Goal: Task Accomplishment & Management: Manage account settings

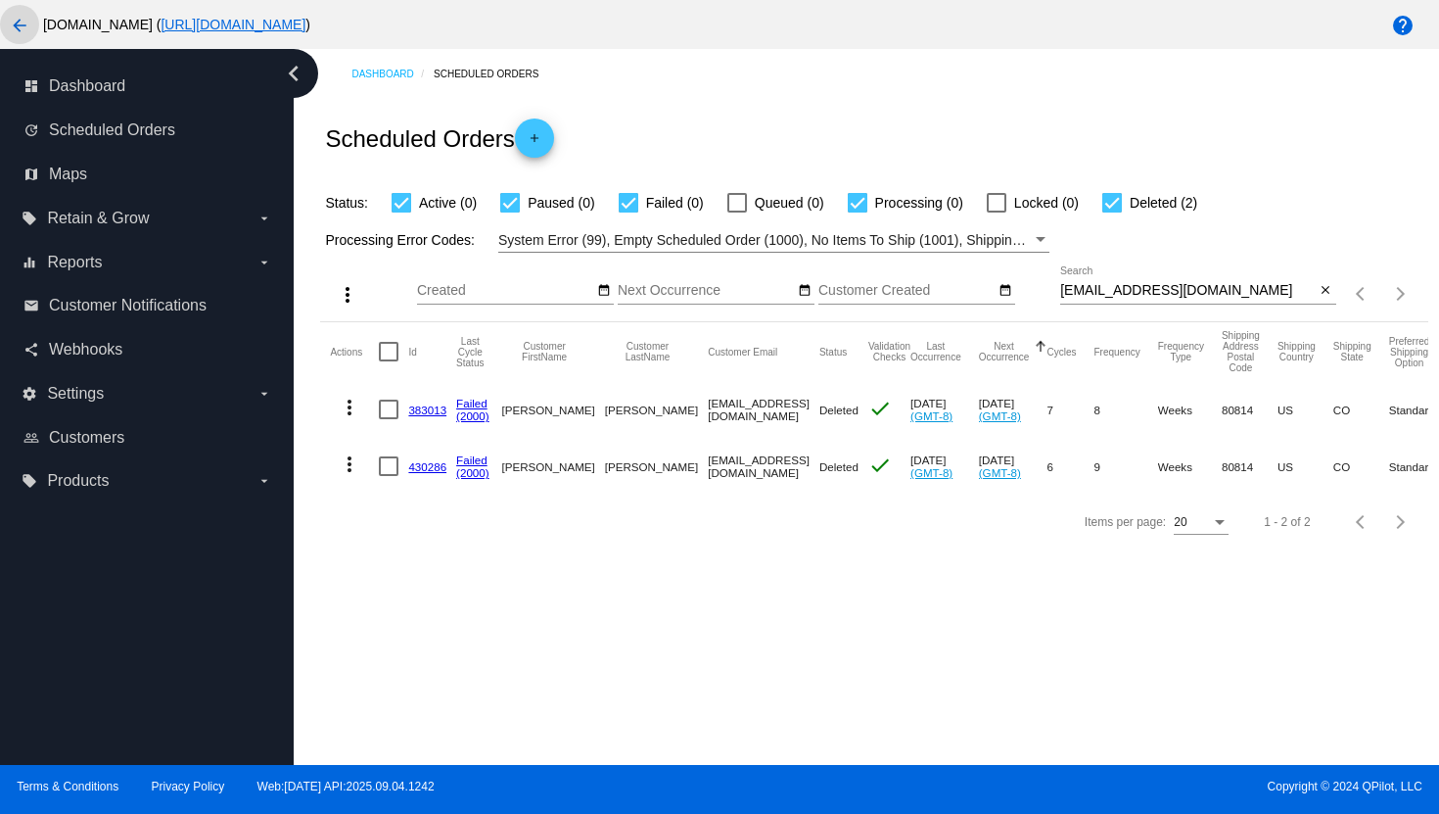
click at [23, 30] on mat-icon "arrow_back" at bounding box center [19, 25] width 23 height 23
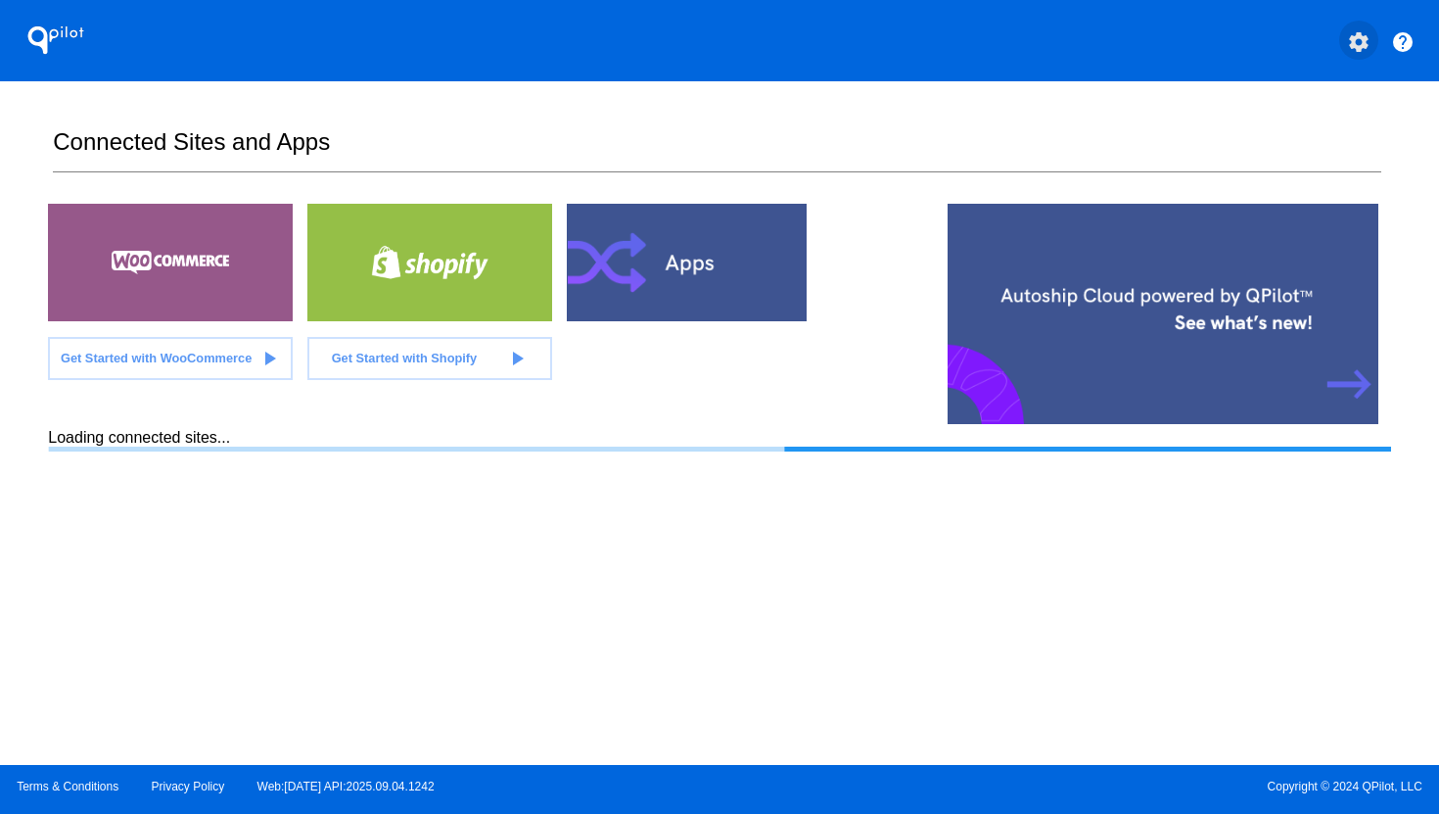
click at [1365, 46] on mat-icon "settings" at bounding box center [1358, 41] width 23 height 23
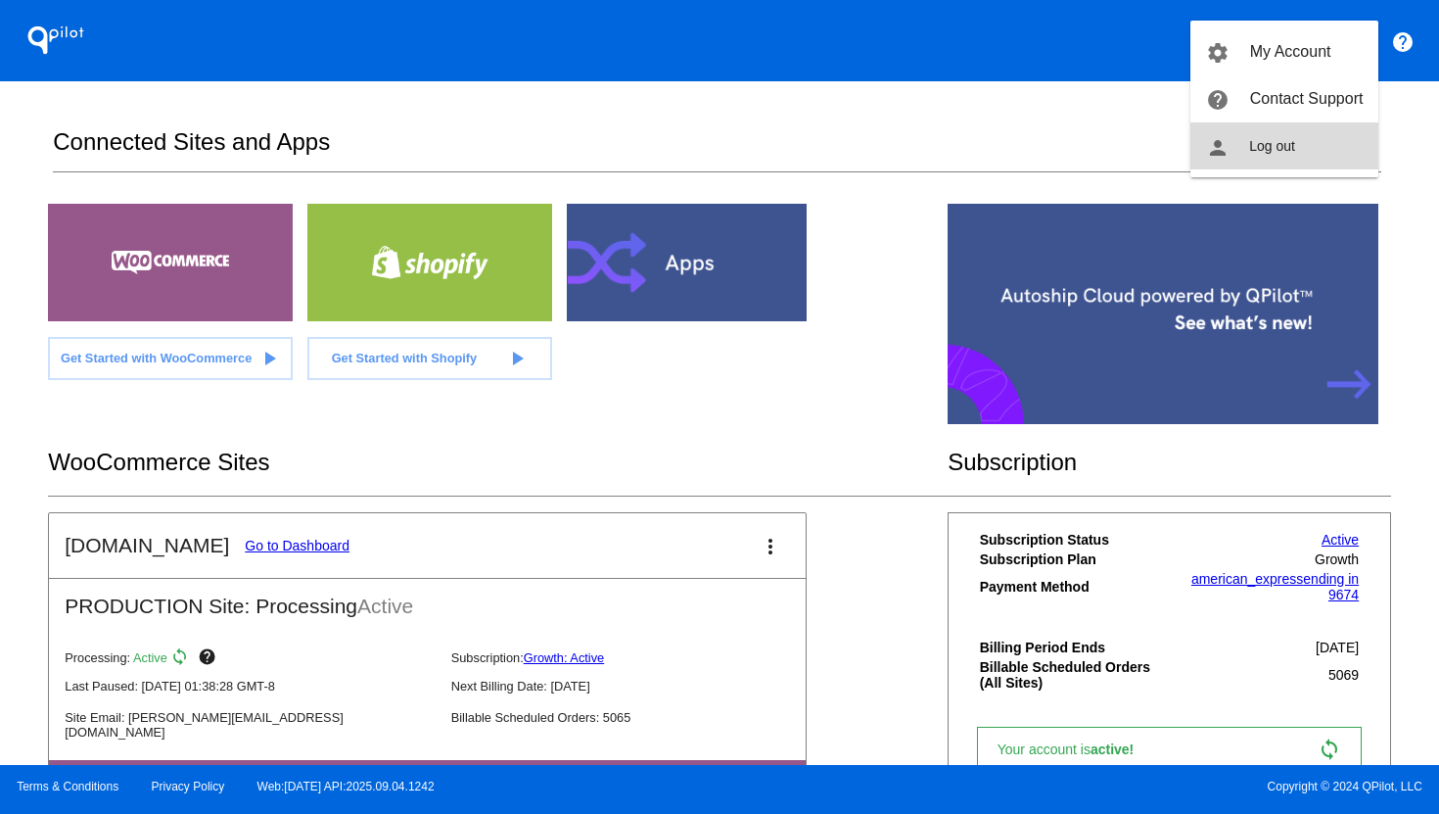
click at [1299, 143] on button "person Log out" at bounding box center [1285, 145] width 188 height 47
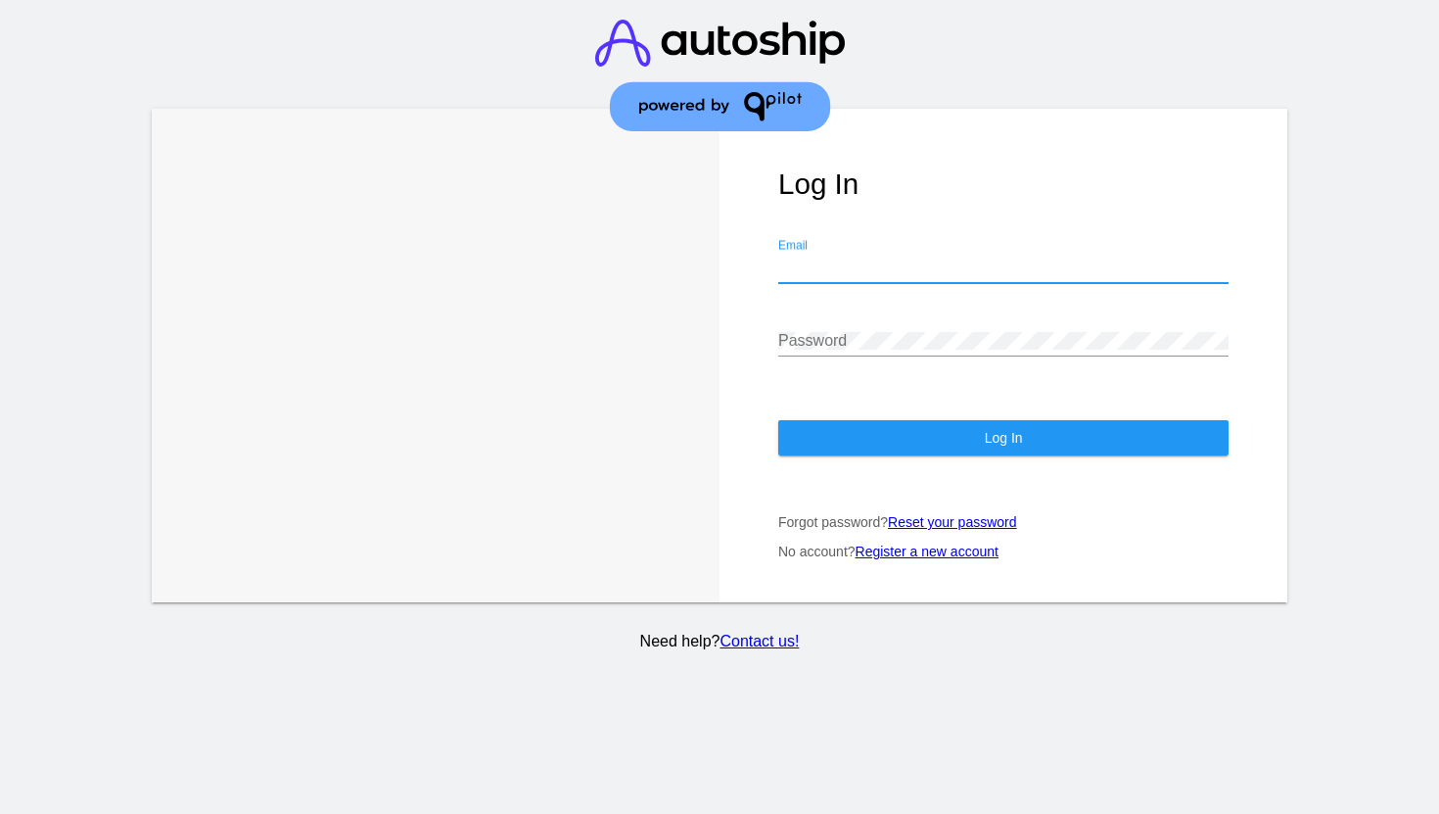
click at [863, 271] on input "Email" at bounding box center [1003, 267] width 450 height 18
type input "[PERSON_NAME][EMAIL_ADDRESS][DOMAIN_NAME]"
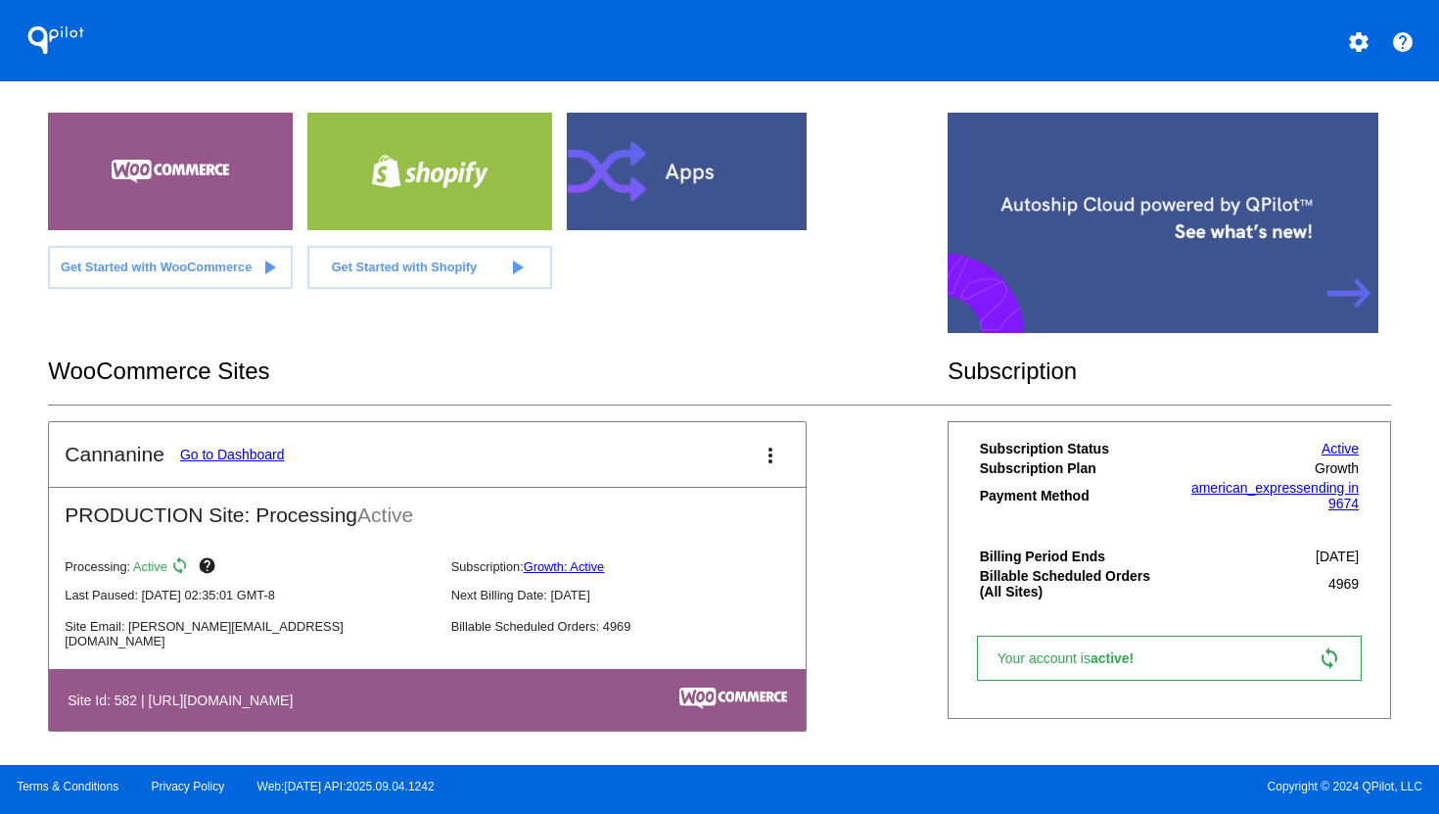
scroll to position [100, 0]
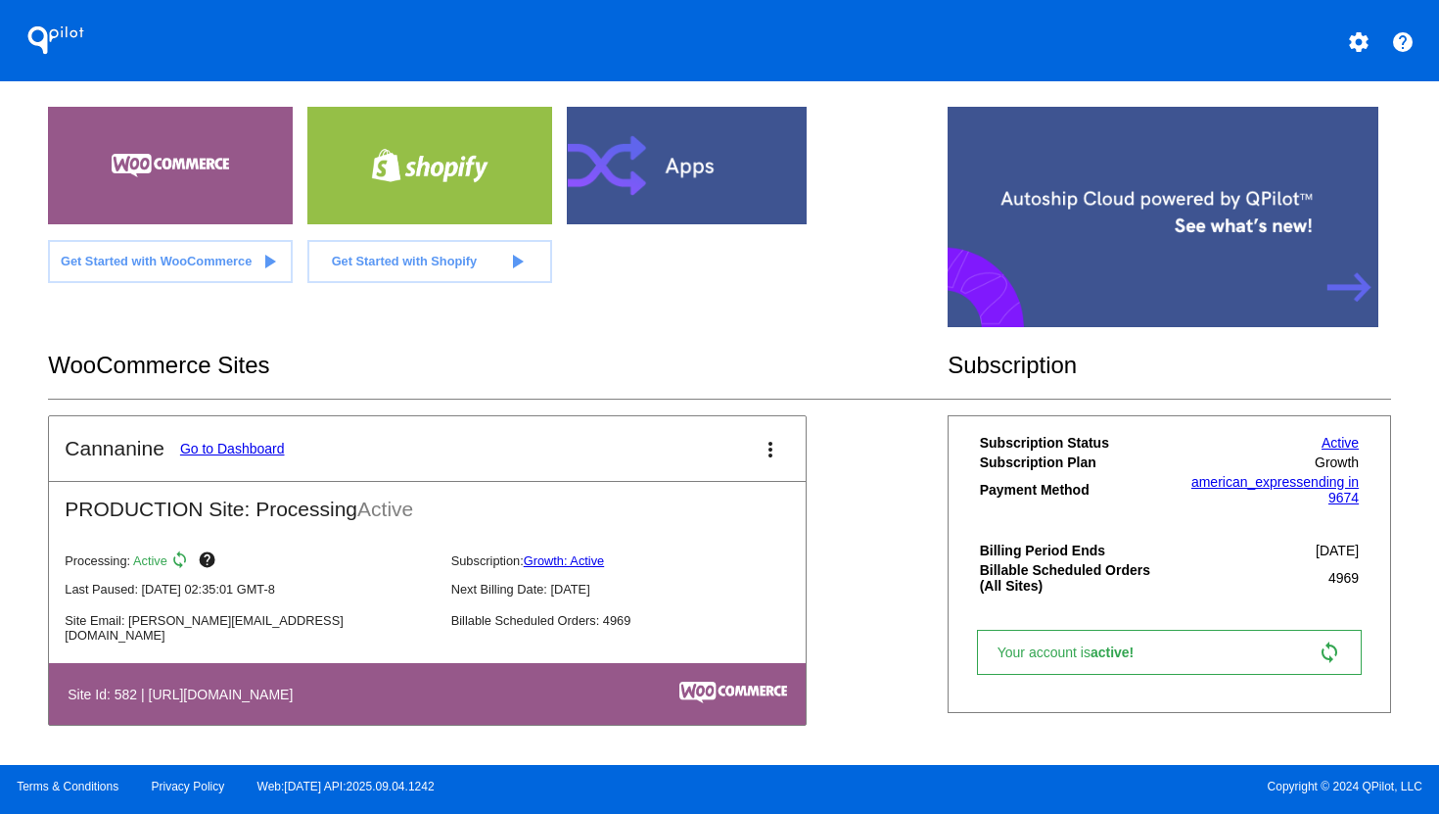
click at [224, 445] on link "Go to Dashboard" at bounding box center [232, 449] width 105 height 16
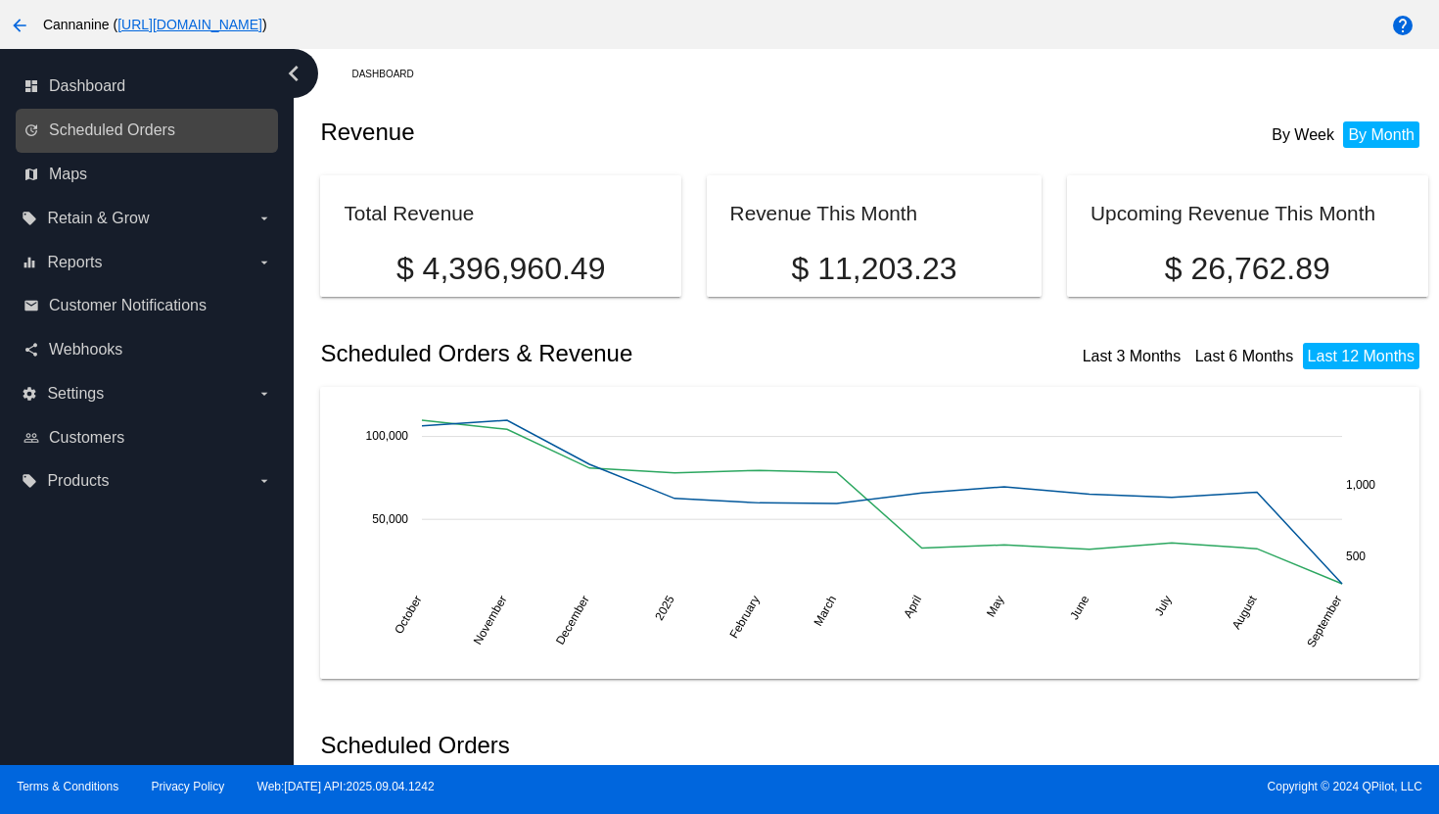
click at [149, 140] on link "update Scheduled Orders" at bounding box center [147, 130] width 249 height 31
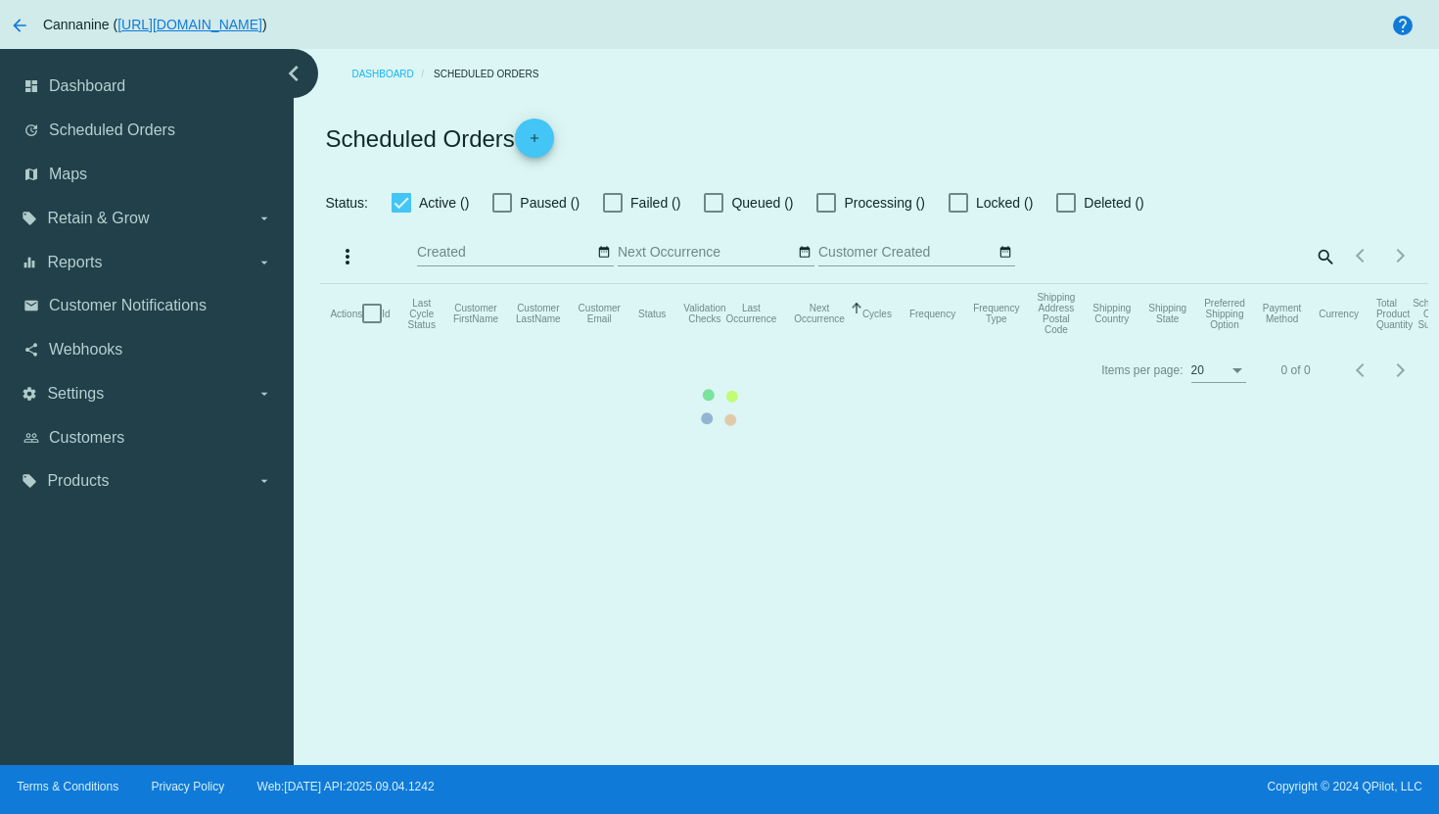
checkbox input "true"
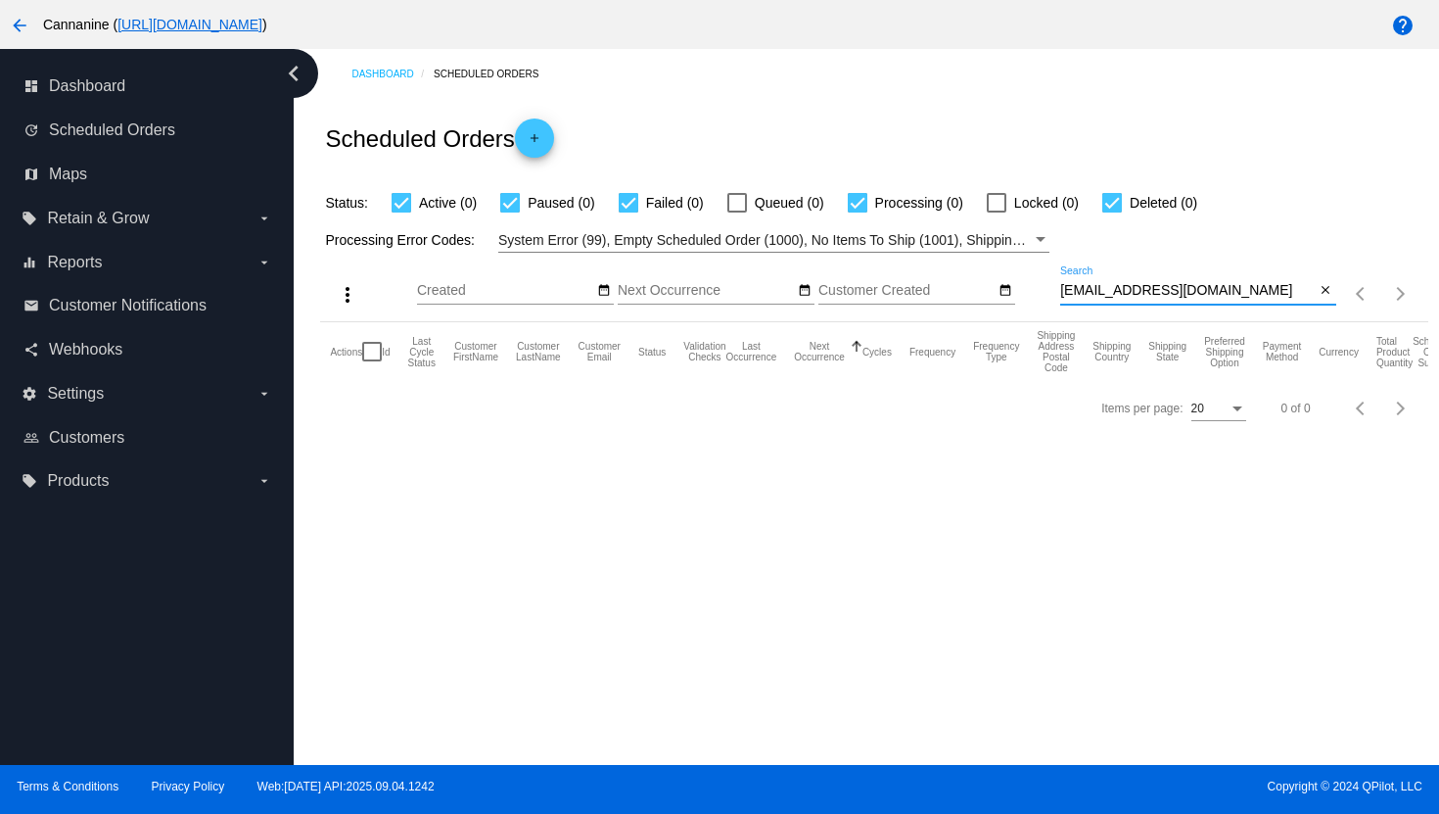
click at [1110, 292] on input "[EMAIL_ADDRESS][DOMAIN_NAME]" at bounding box center [1188, 291] width 256 height 16
paste input "sherman406@g"
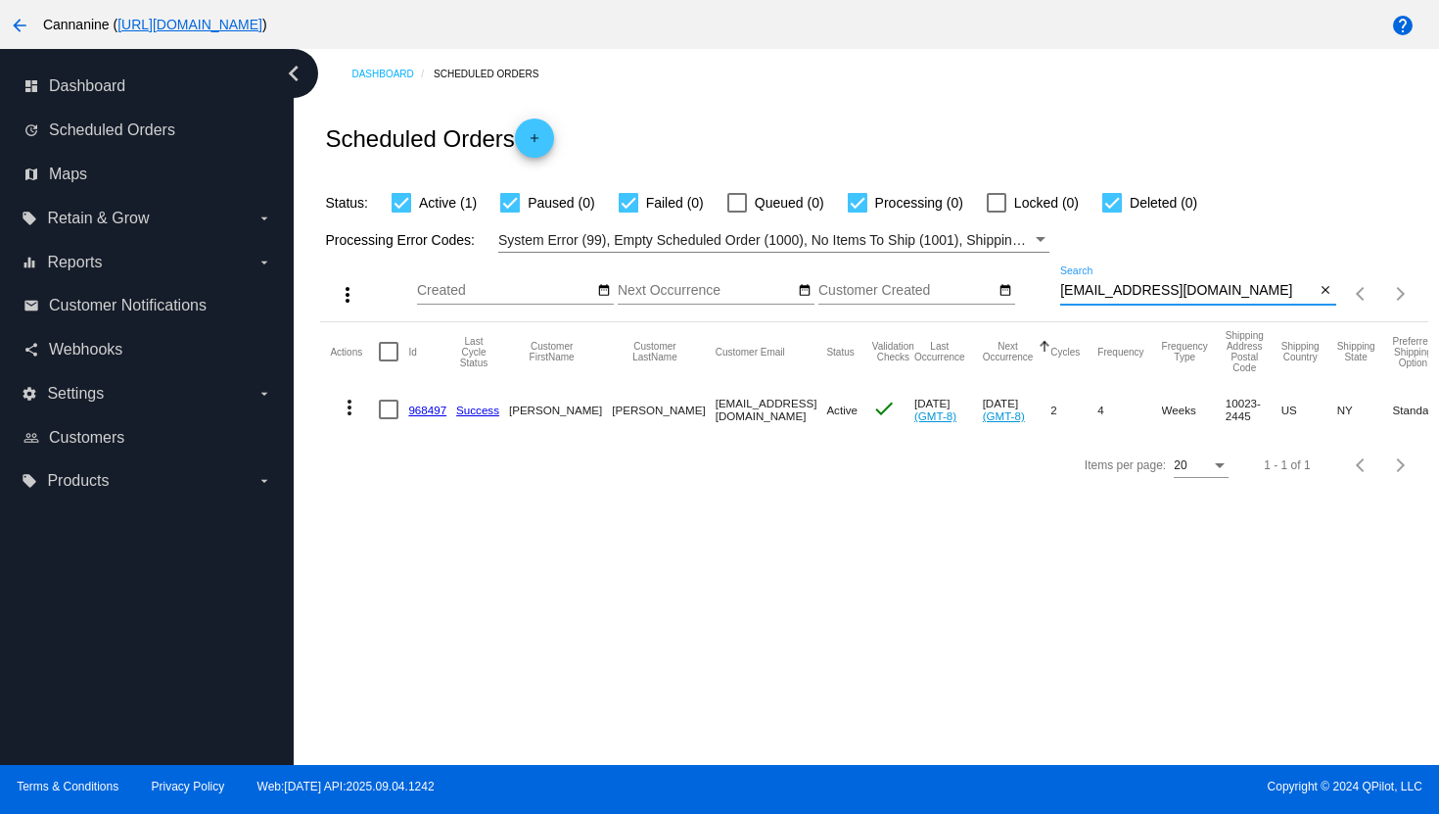
click at [1131, 289] on input "[EMAIL_ADDRESS][DOMAIN_NAME]" at bounding box center [1188, 291] width 256 height 16
paste input "[EMAIL_ADDRESS]"
click at [350, 413] on mat-icon "more_vert" at bounding box center [349, 407] width 23 height 23
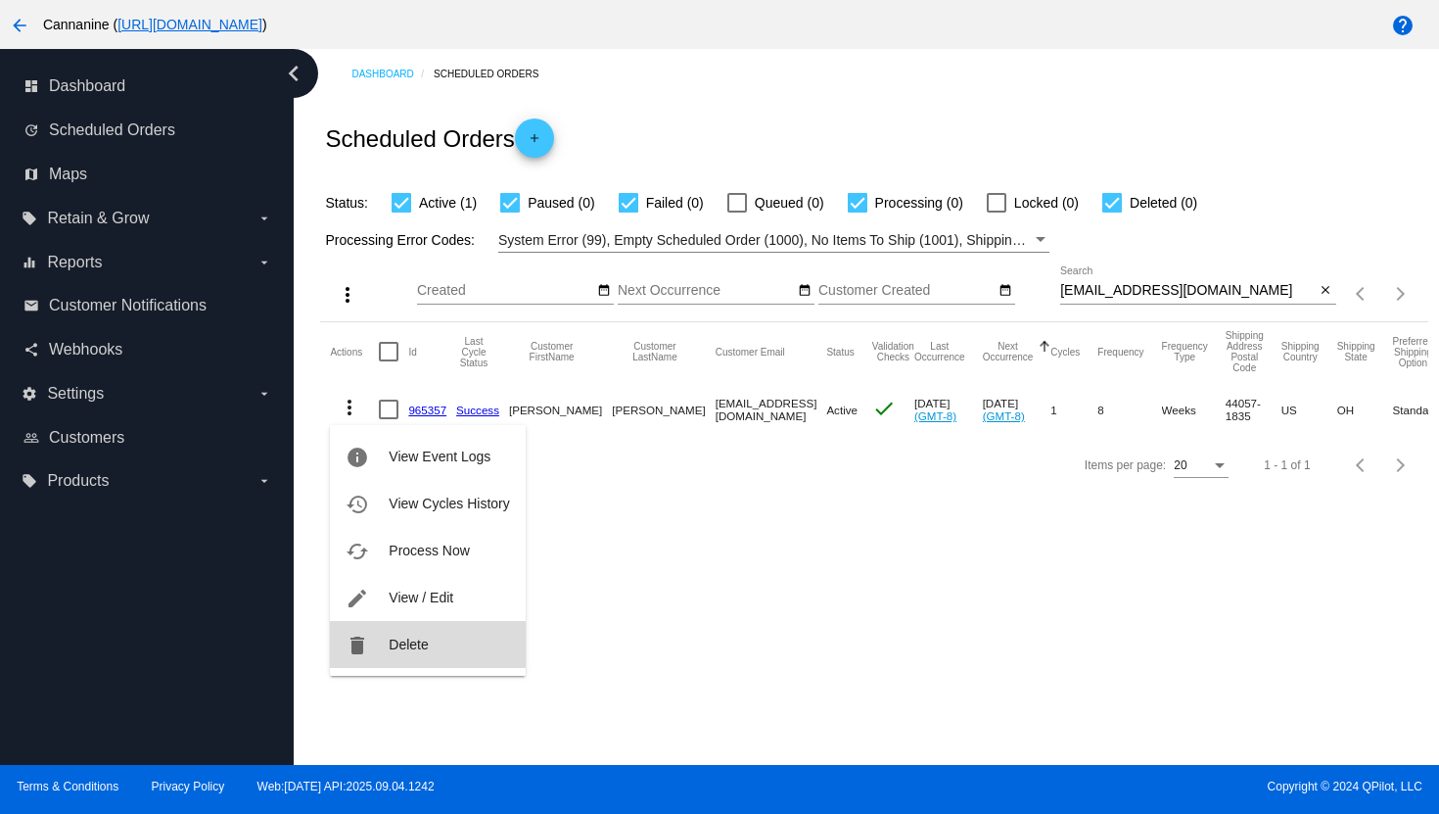
click at [388, 637] on button "delete Delete" at bounding box center [427, 644] width 195 height 47
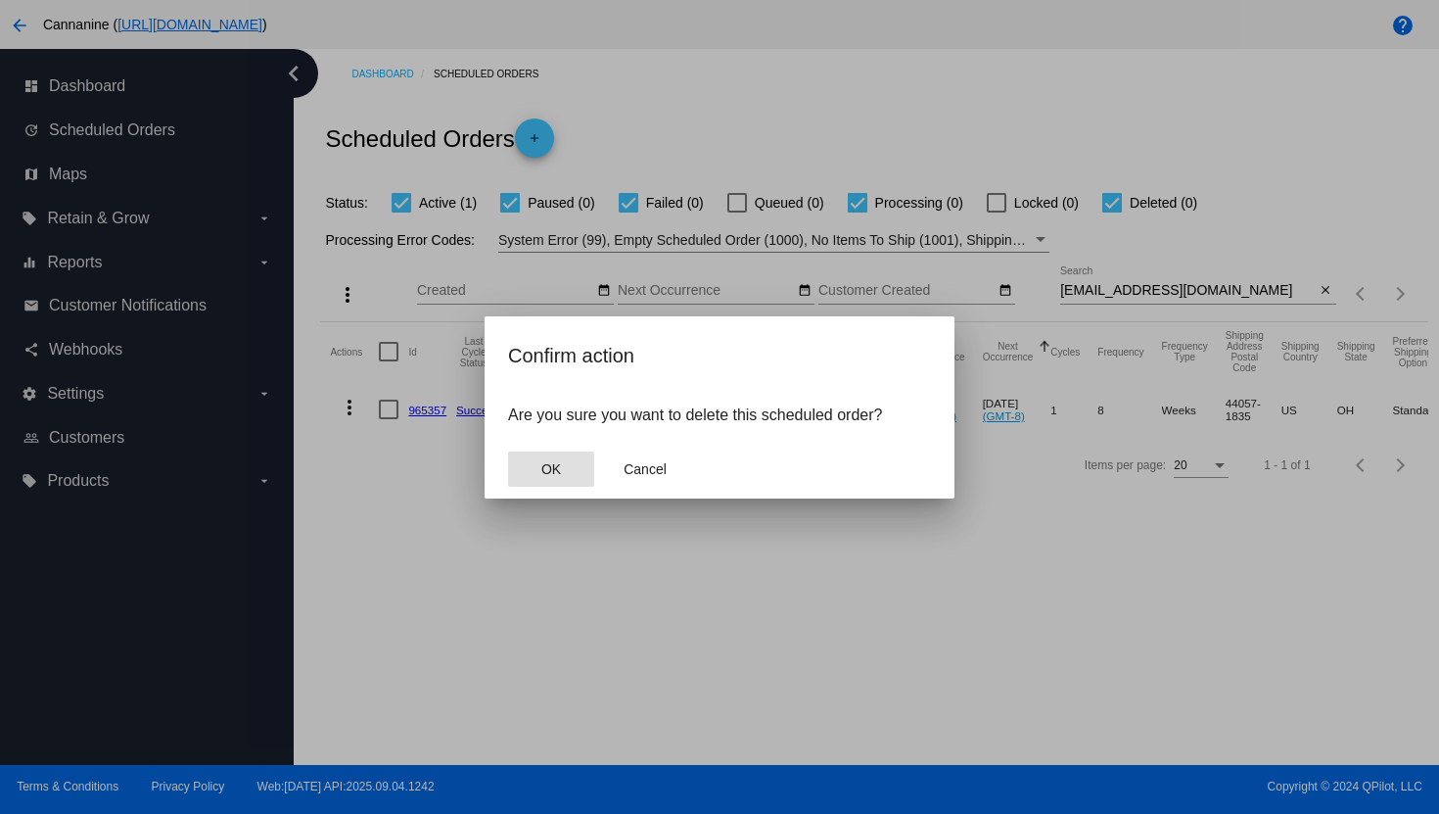
click at [568, 463] on button "OK" at bounding box center [551, 468] width 86 height 35
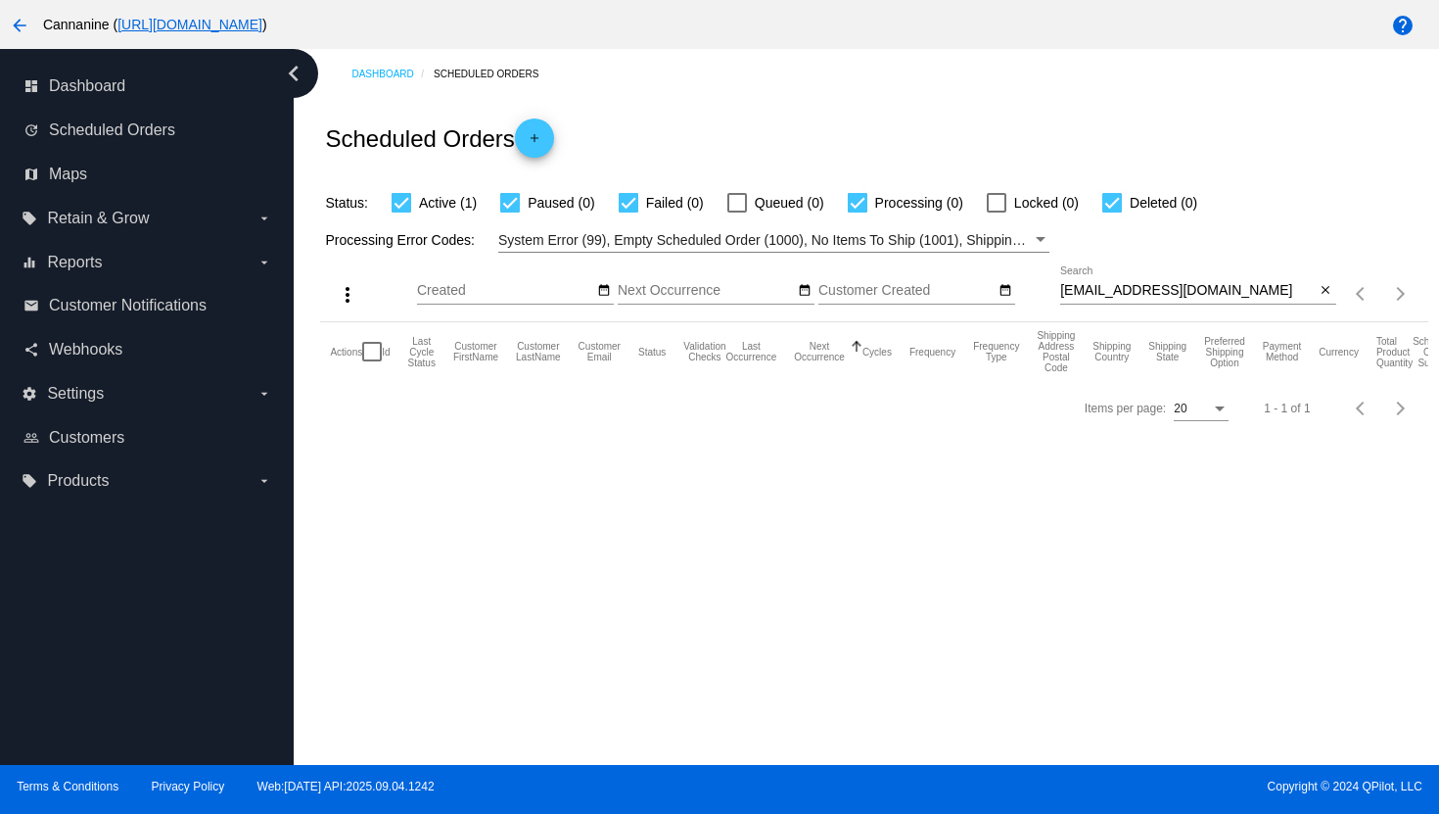
click at [1134, 294] on input "[EMAIL_ADDRESS][DOMAIN_NAME]" at bounding box center [1188, 291] width 256 height 16
click at [1135, 294] on input "[EMAIL_ADDRESS][DOMAIN_NAME]" at bounding box center [1188, 291] width 256 height 16
paste input "[EMAIL_ADDRESS]"
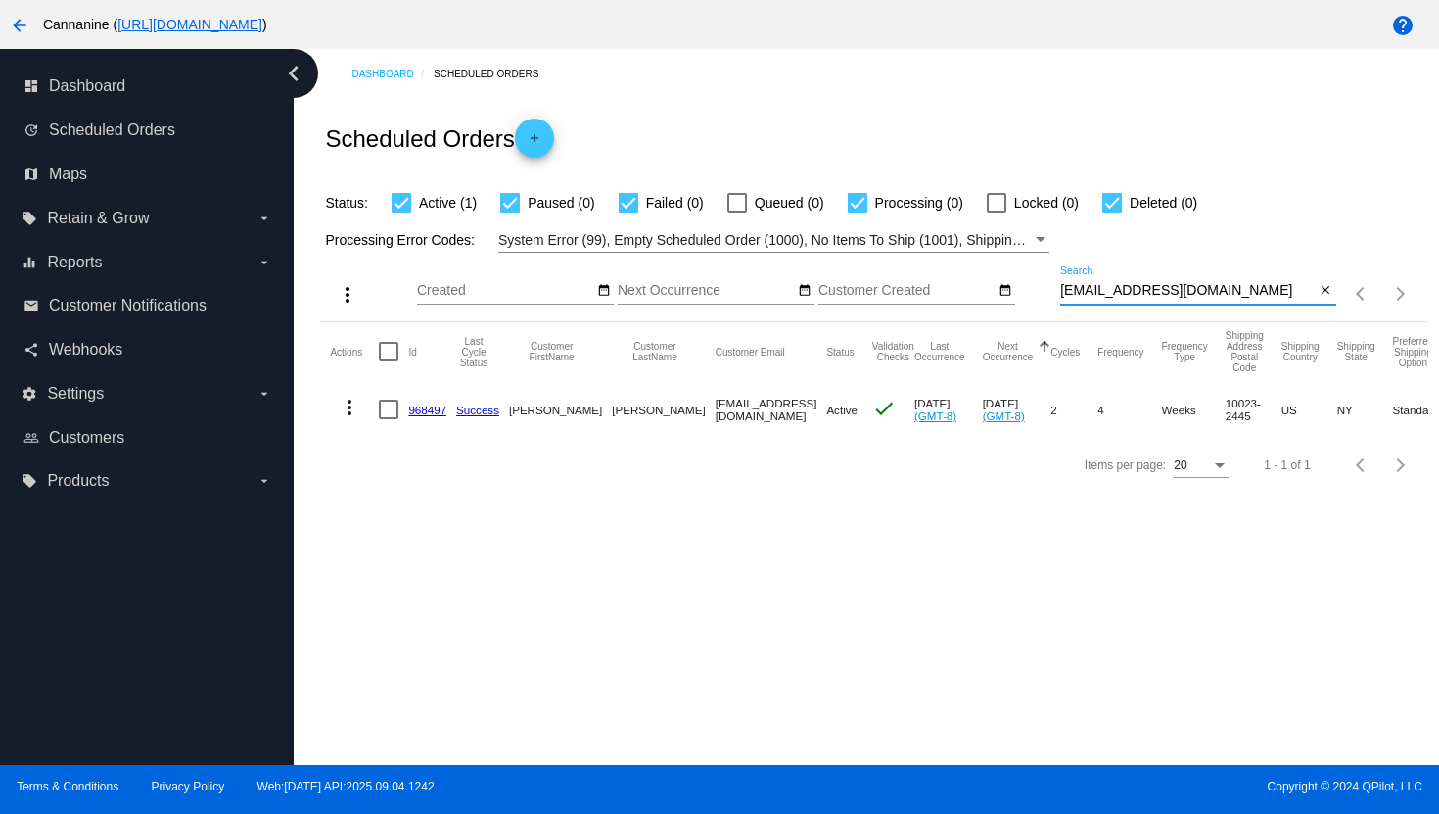
type input "[EMAIL_ADDRESS][DOMAIN_NAME]"
click at [350, 412] on mat-icon "more_vert" at bounding box center [349, 407] width 23 height 23
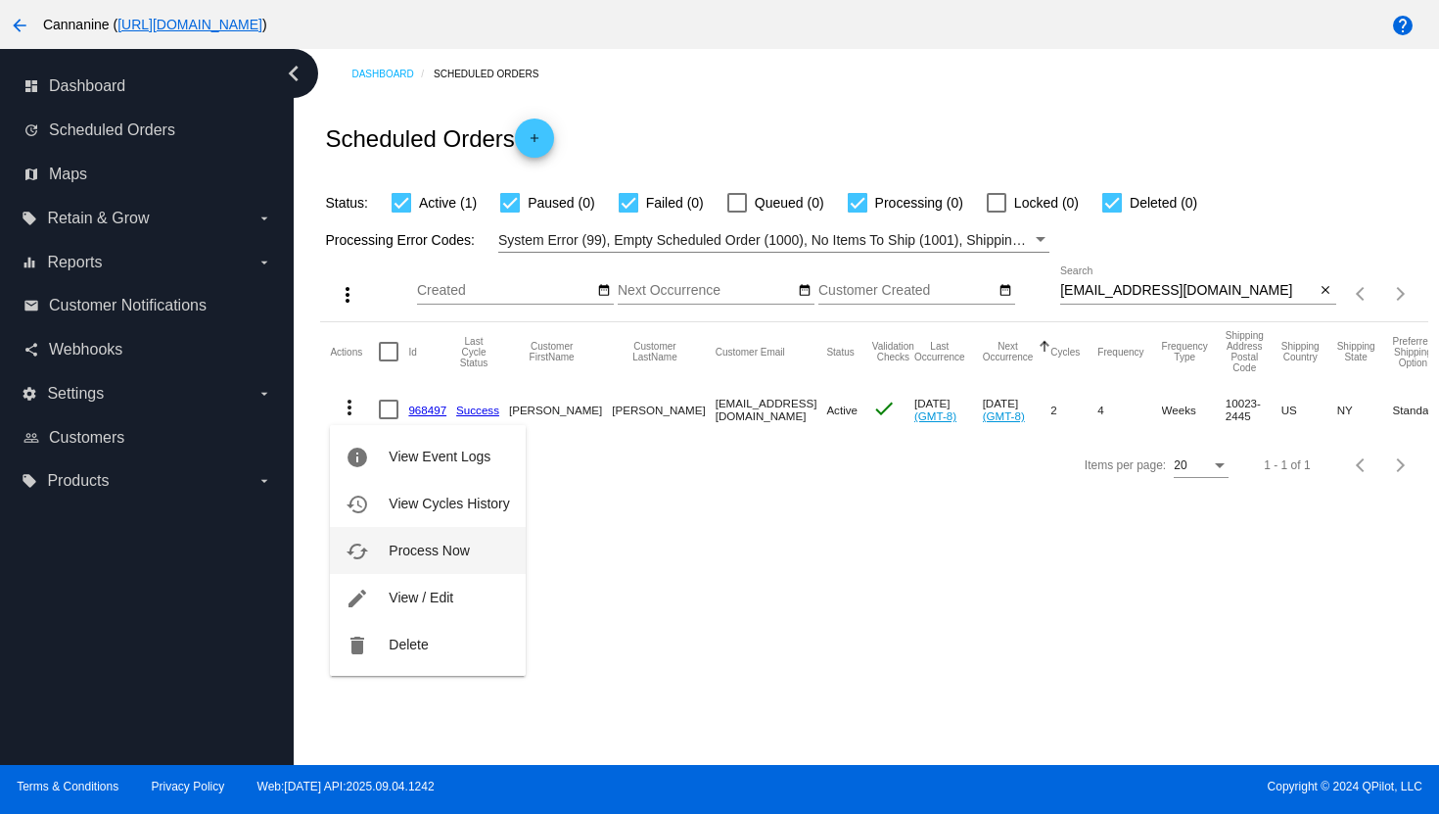
click at [387, 557] on button "cached Process Now" at bounding box center [427, 550] width 195 height 47
